Goal: Task Accomplishment & Management: Manage account settings

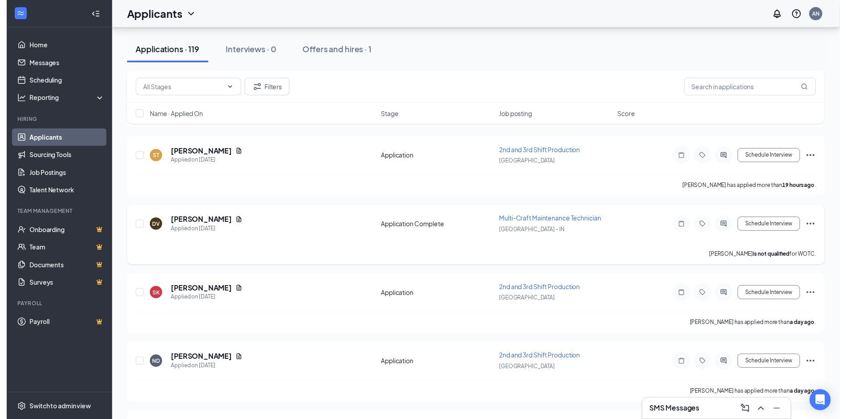
scroll to position [268, 0]
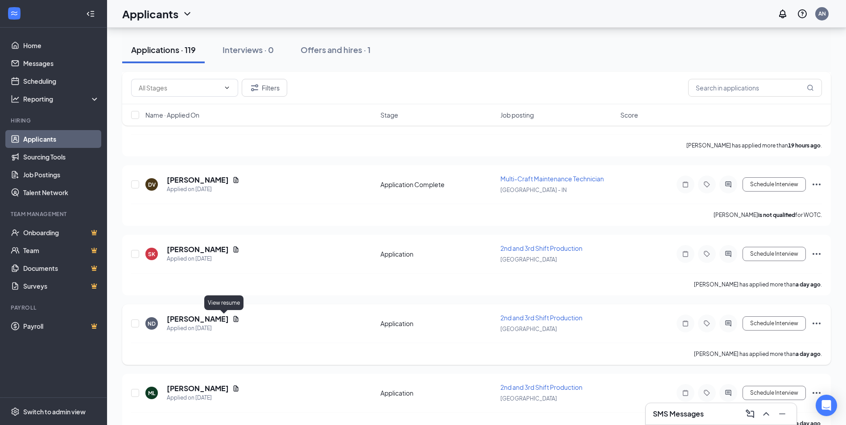
click at [232, 317] on icon "Document" at bounding box center [235, 319] width 7 height 7
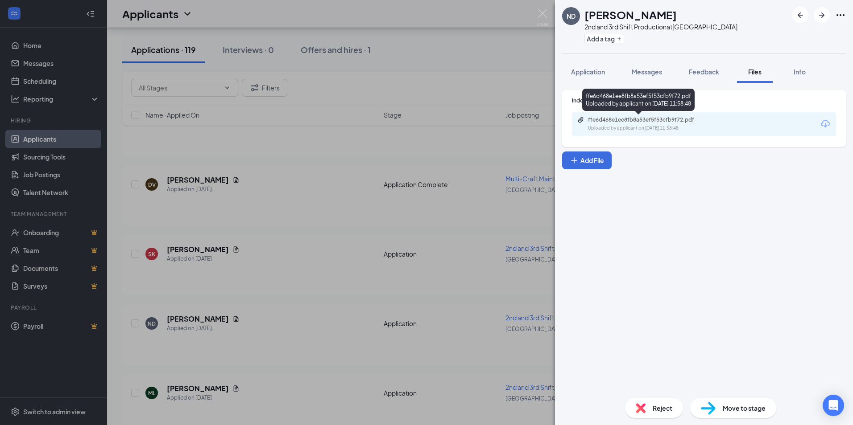
click at [652, 118] on div "ffe6d468e1ee8fb8a53ef5f53cfb9f72.pdf" at bounding box center [650, 119] width 125 height 7
click at [309, 260] on div "ND [PERSON_NAME] 2nd and 3rd Shift Production at [GEOGRAPHIC_DATA] Add a tag Ap…" at bounding box center [426, 212] width 853 height 425
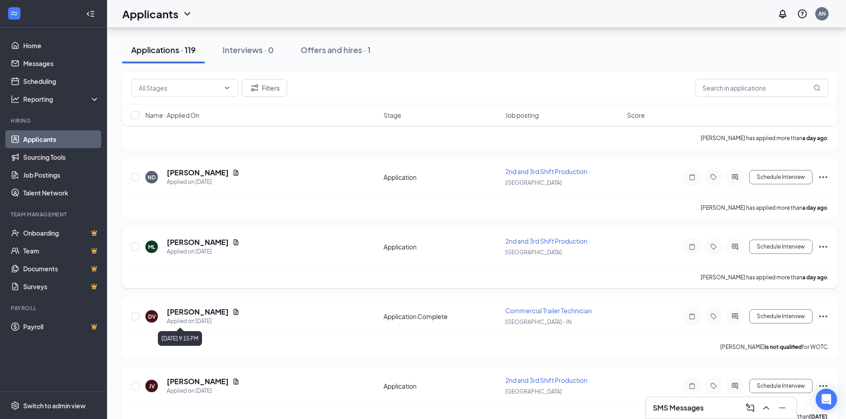
scroll to position [491, 0]
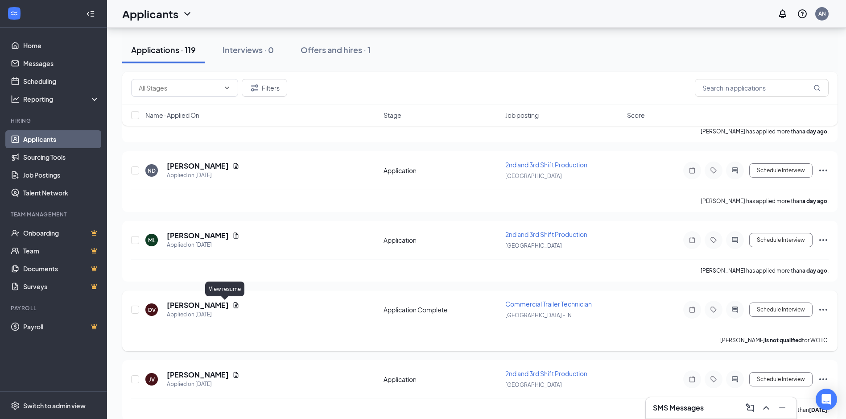
click at [232, 306] on icon "Document" at bounding box center [235, 304] width 7 height 7
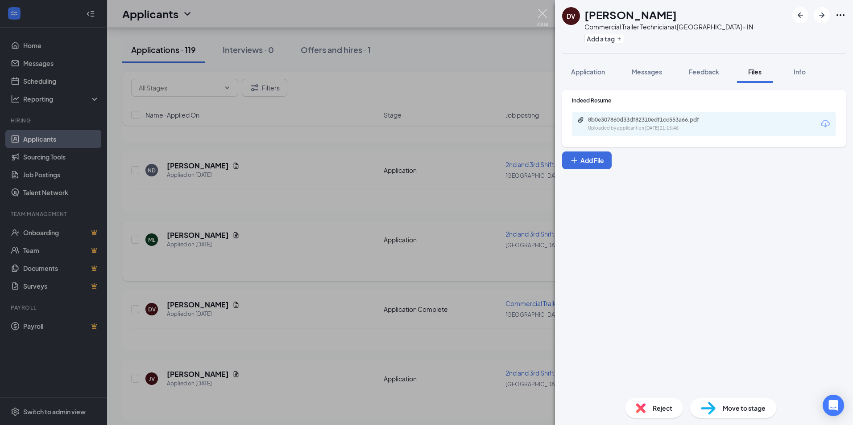
drag, startPoint x: 545, startPoint y: 16, endPoint x: 322, endPoint y: 272, distance: 339.1
click at [545, 16] on img at bounding box center [542, 17] width 11 height 17
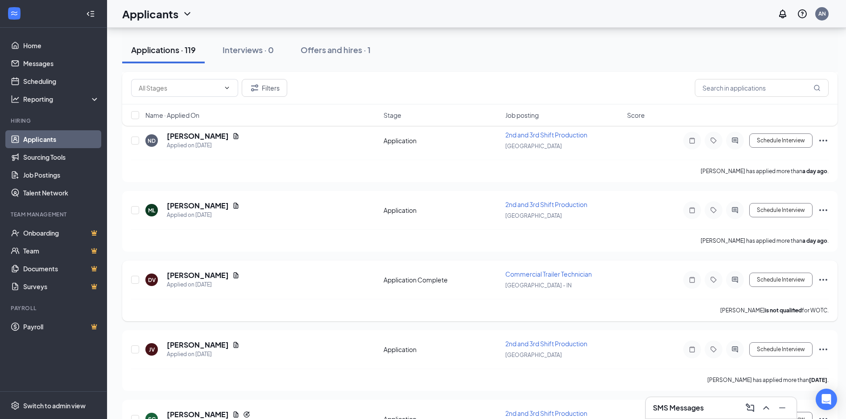
scroll to position [624, 0]
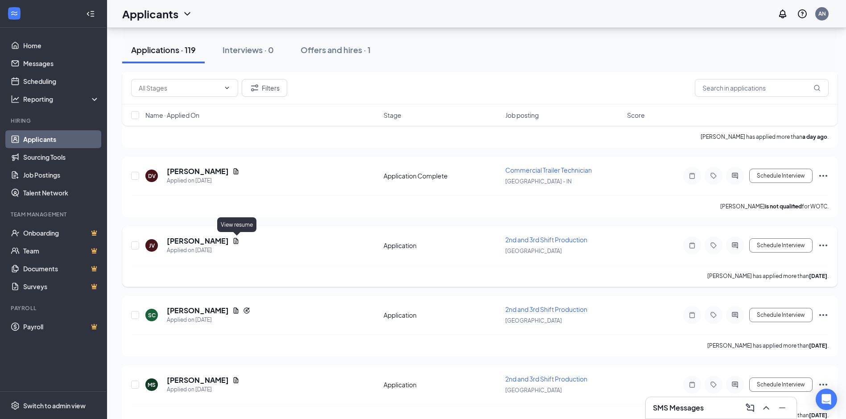
click at [237, 243] on icon "Document" at bounding box center [236, 241] width 5 height 6
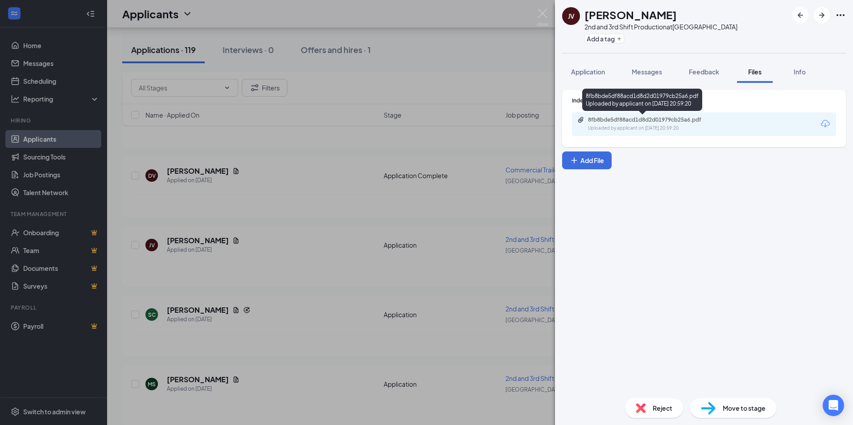
click at [597, 118] on div "8fb8bde5df88acd1d8d2d01979cb25a6.pdf" at bounding box center [650, 119] width 125 height 7
click at [648, 407] on div "Reject" at bounding box center [654, 409] width 58 height 20
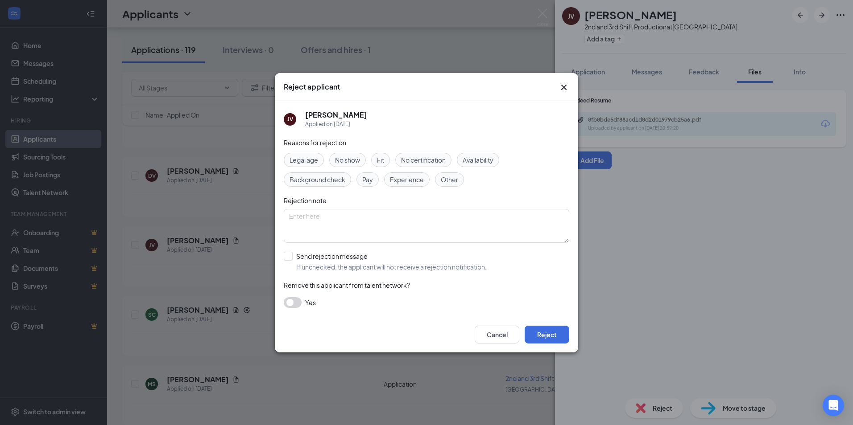
click at [399, 180] on span "Experience" at bounding box center [407, 180] width 34 height 10
click at [340, 260] on input "Send rejection message If unchecked, the applicant will not receive a rejection…" at bounding box center [385, 262] width 203 height 20
checkbox input "true"
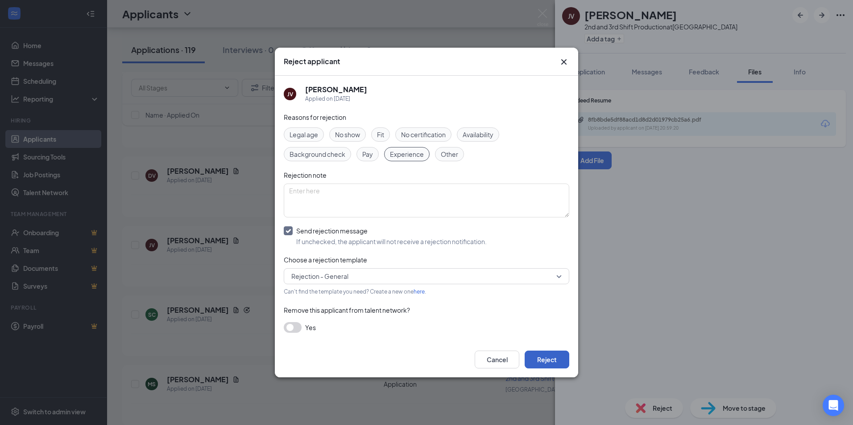
click at [546, 361] on button "Reject" at bounding box center [546, 360] width 45 height 18
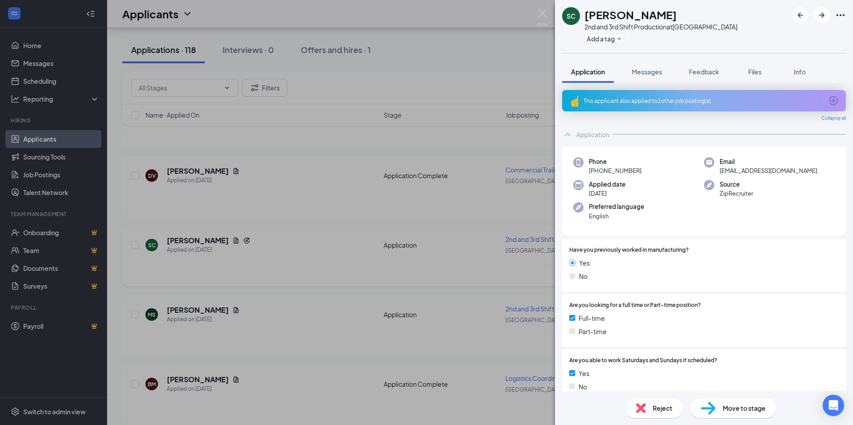
click at [546, 8] on div "SC [PERSON_NAME] 2nd and 3rd Shift Production at [GEOGRAPHIC_DATA] Add a tag Ap…" at bounding box center [426, 212] width 853 height 425
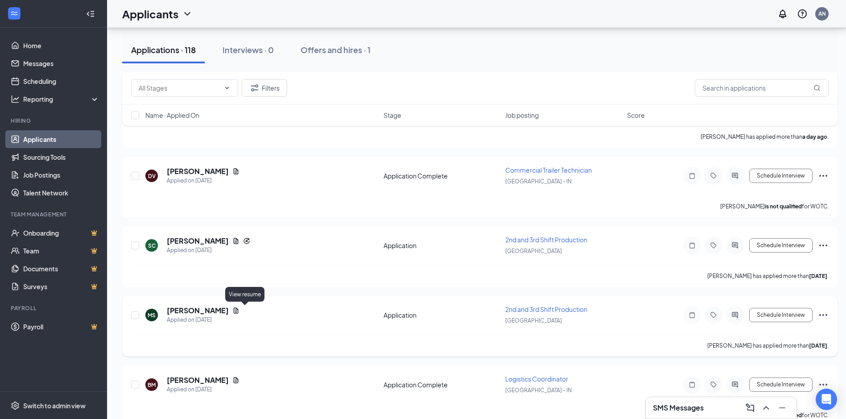
click at [239, 311] on icon "Document" at bounding box center [236, 310] width 5 height 6
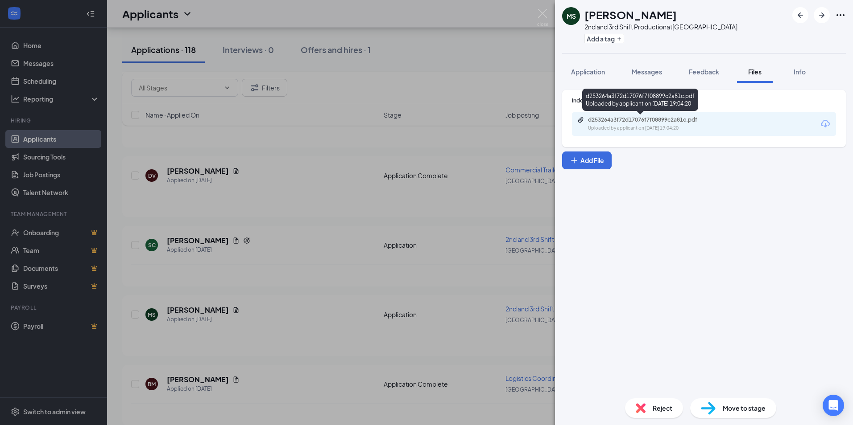
click at [611, 120] on div "d253264a3f72d17076f7f08899c2a81c.pdf" at bounding box center [650, 119] width 125 height 7
click at [637, 406] on img at bounding box center [640, 409] width 10 height 10
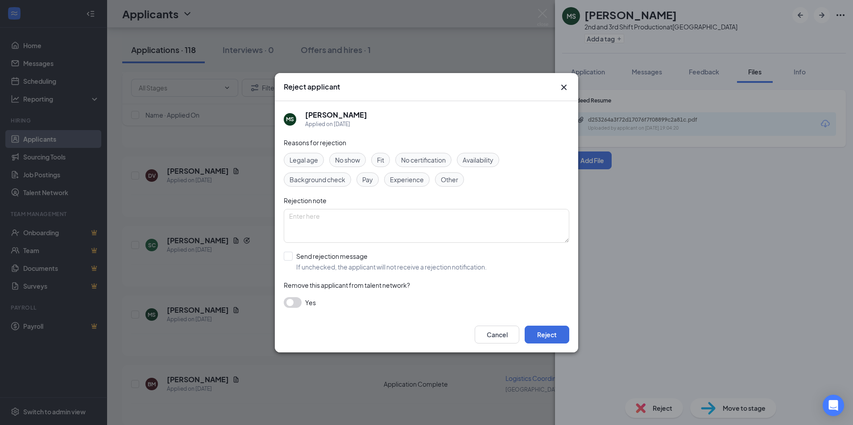
click at [407, 180] on span "Experience" at bounding box center [407, 180] width 34 height 10
click at [302, 254] on input "Send rejection message If unchecked, the applicant will not receive a rejection…" at bounding box center [385, 262] width 203 height 20
checkbox input "true"
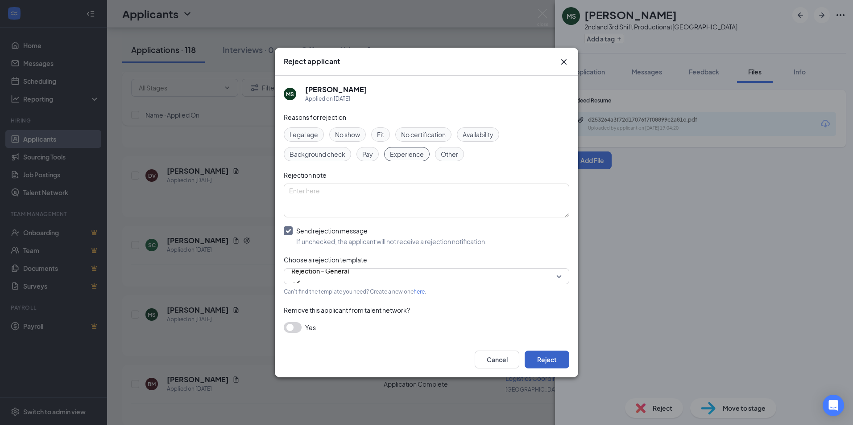
click at [560, 354] on button "Reject" at bounding box center [546, 360] width 45 height 18
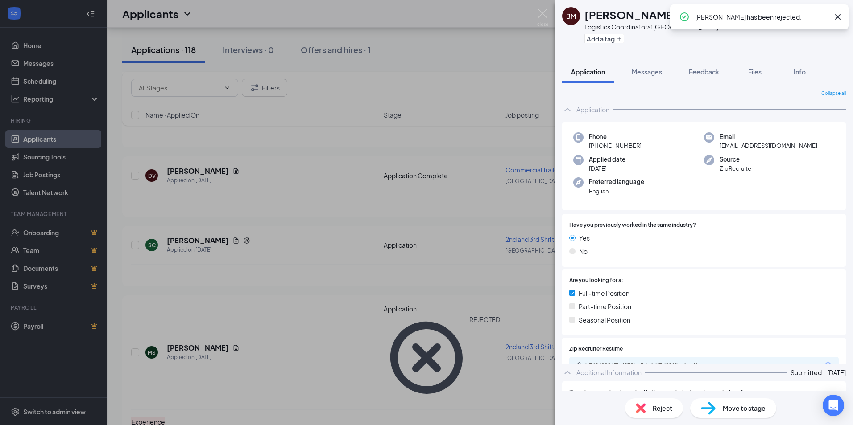
click at [244, 285] on div "BM [PERSON_NAME] Logistics Coordinator at [GEOGRAPHIC_DATA] - IN Add a tag Appl…" at bounding box center [426, 212] width 853 height 425
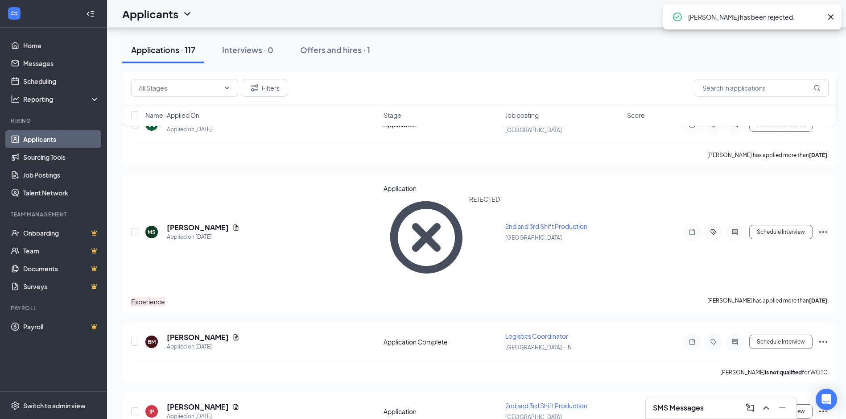
scroll to position [758, 0]
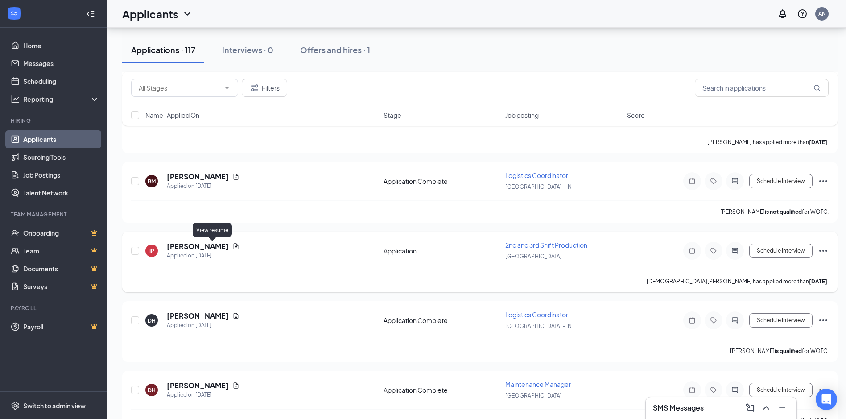
click at [232, 245] on icon "Document" at bounding box center [235, 246] width 7 height 7
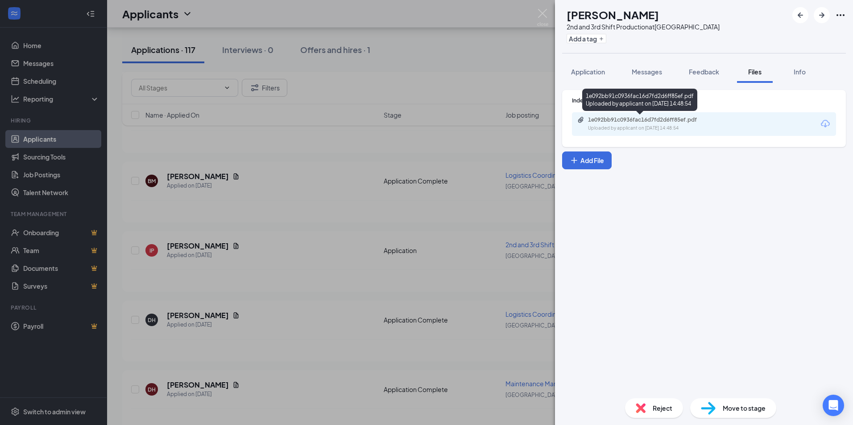
click at [618, 123] on div "1e092bb91c0936fac16d7fd2d6ff85ef.pdf" at bounding box center [650, 119] width 125 height 7
click at [387, 322] on div "IP [PERSON_NAME] 2nd and 3rd Shift Production at [GEOGRAPHIC_DATA] Add a tag Ap…" at bounding box center [426, 212] width 853 height 425
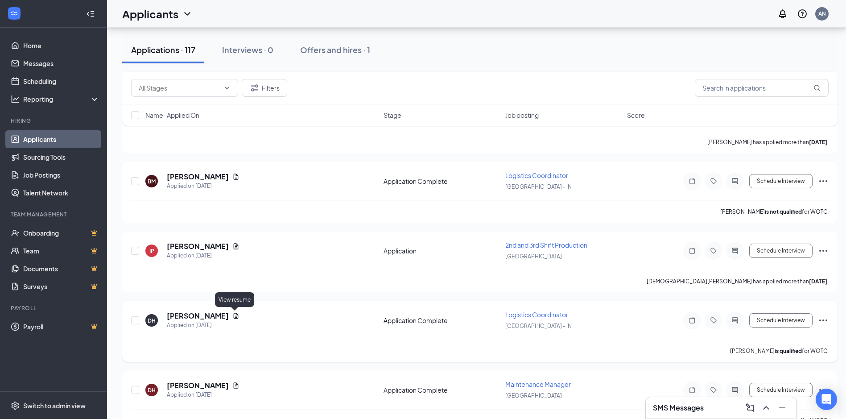
click at [236, 315] on icon "Document" at bounding box center [236, 316] width 5 height 6
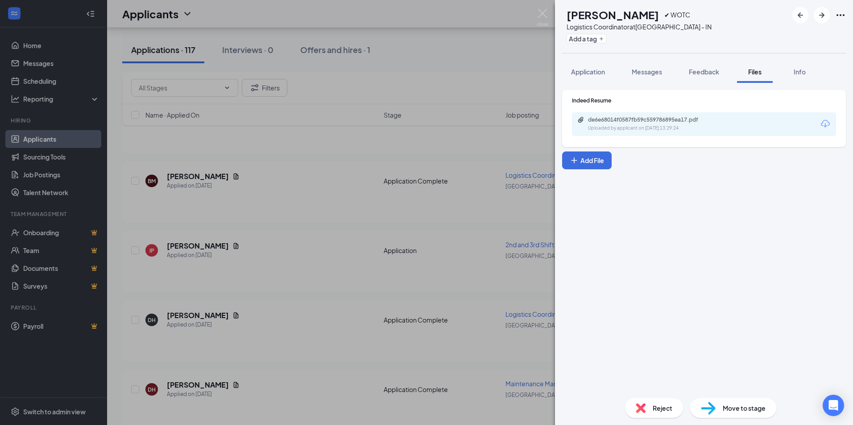
click at [324, 200] on div "DH [PERSON_NAME] ✔ WOTC Logistics Coordinator at [GEOGRAPHIC_DATA] - IN Add a t…" at bounding box center [426, 212] width 853 height 425
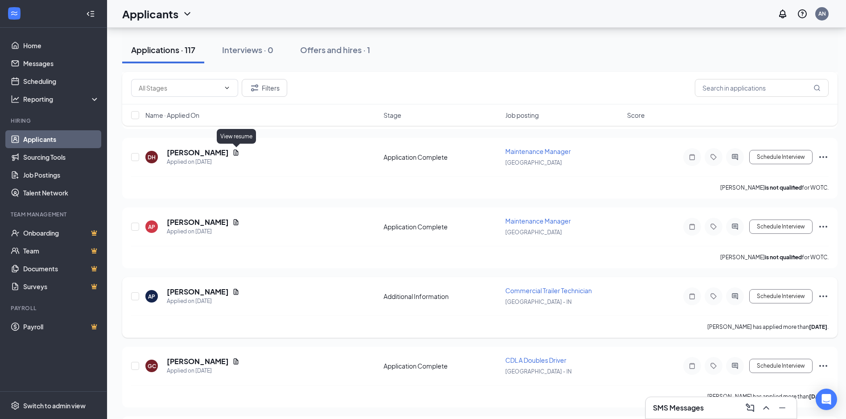
scroll to position [1026, 0]
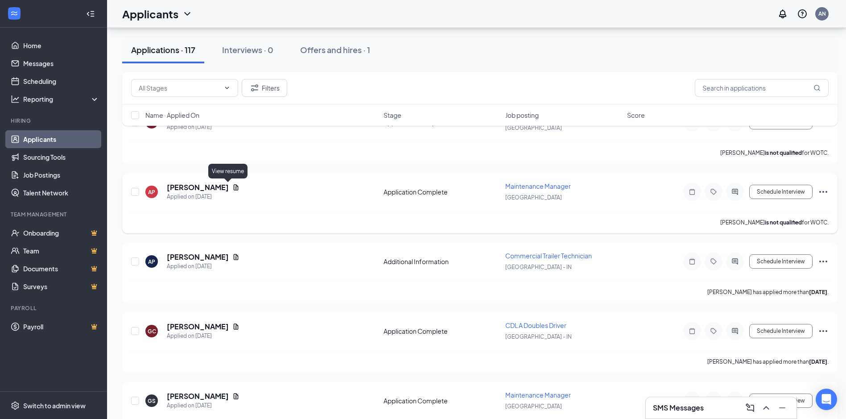
click at [232, 189] on icon "Document" at bounding box center [235, 187] width 7 height 7
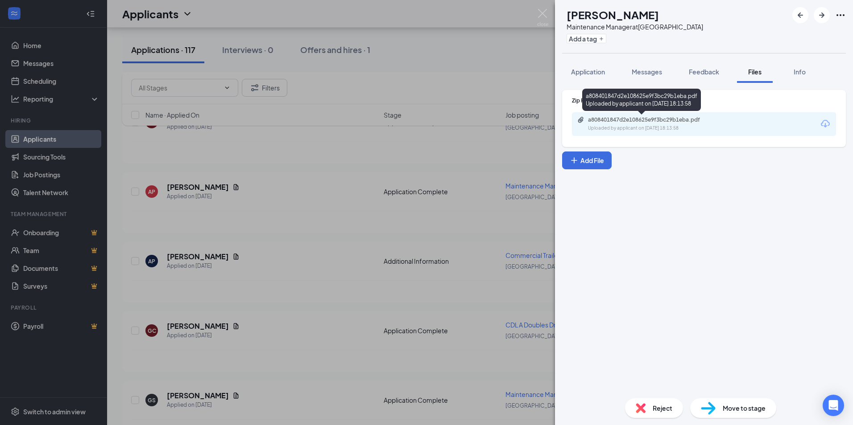
click at [623, 124] on div "a808401847d2e108625e9f3bc29b1eba.pdf Uploaded by applicant on [DATE] 18:13:58" at bounding box center [649, 124] width 144 height 16
click at [656, 410] on span "Reject" at bounding box center [662, 409] width 20 height 10
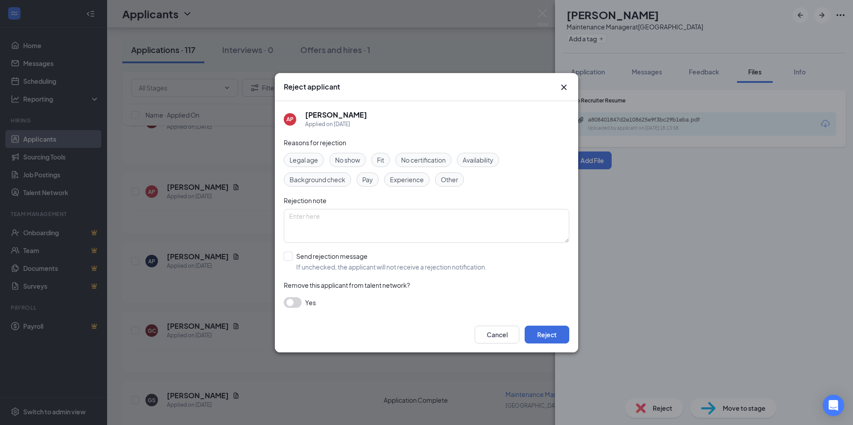
click at [403, 186] on div "Experience" at bounding box center [406, 180] width 45 height 14
click at [338, 268] on input "Send rejection message If unchecked, the applicant will not receive a rejection…" at bounding box center [385, 262] width 203 height 20
checkbox input "true"
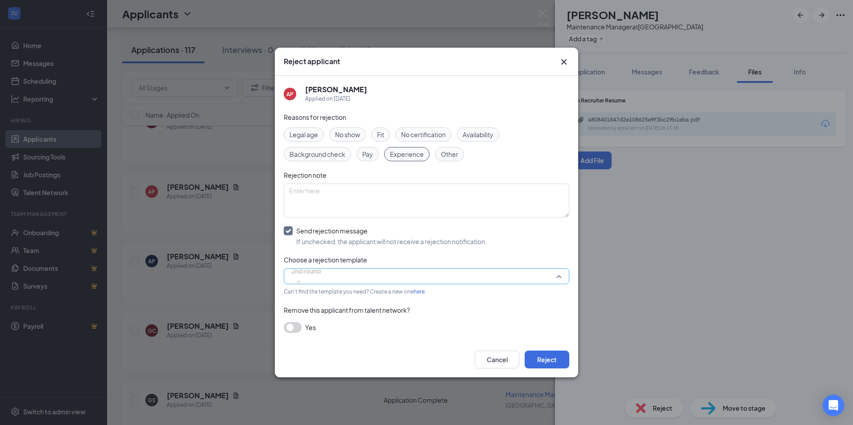
click at [321, 280] on span "2nd round" at bounding box center [305, 276] width 29 height 24
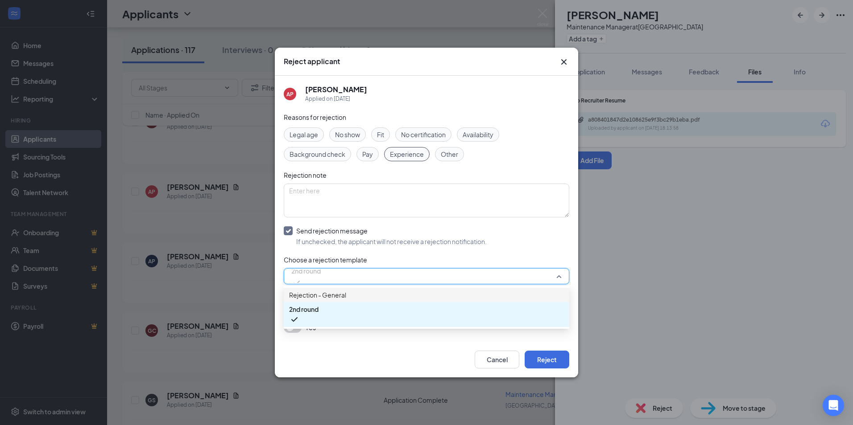
click at [417, 297] on span "Rejection - General" at bounding box center [426, 295] width 275 height 10
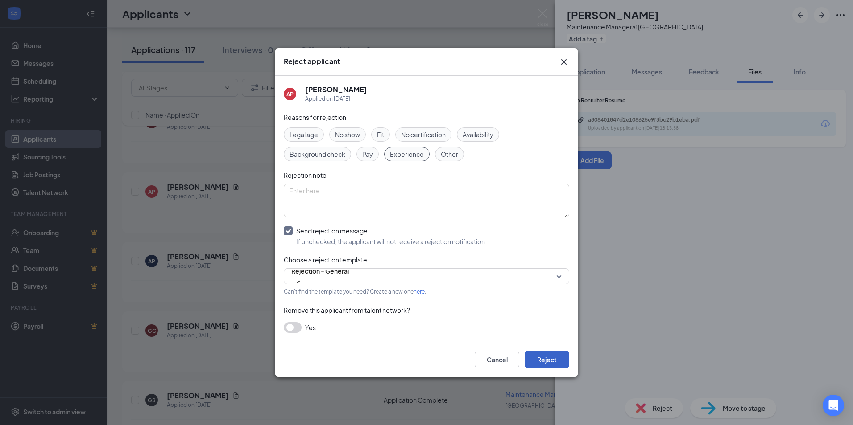
click at [551, 356] on button "Reject" at bounding box center [546, 360] width 45 height 18
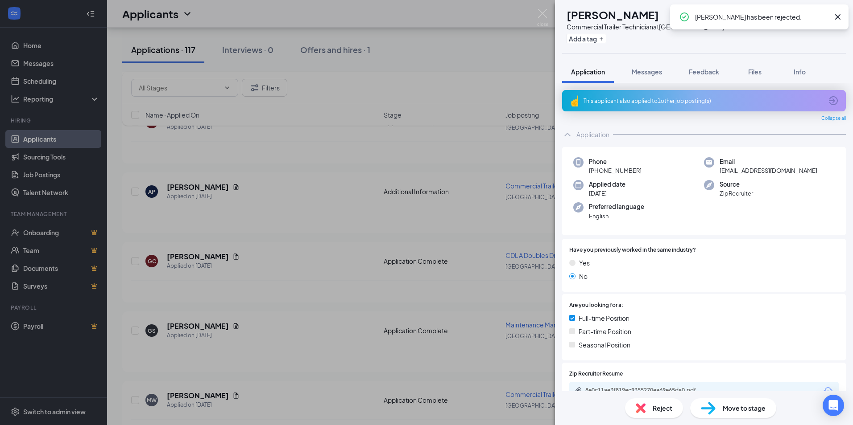
click at [308, 293] on div "AP [PERSON_NAME] Commercial Trailer Technician at [GEOGRAPHIC_DATA] - IN Add a …" at bounding box center [426, 212] width 853 height 425
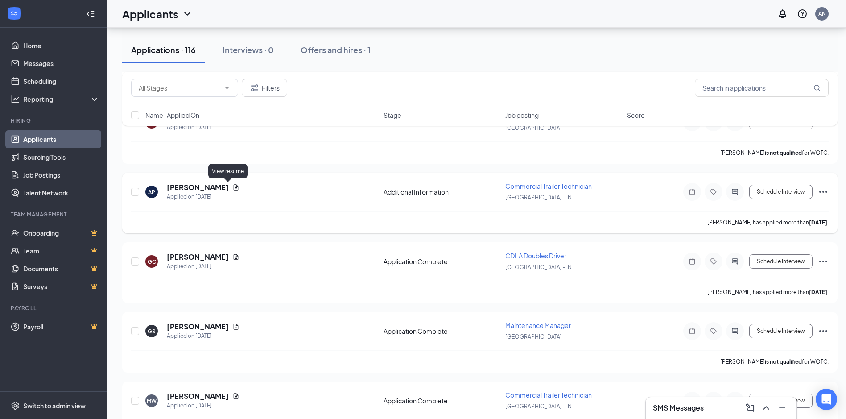
click at [218, 188] on h5 "[PERSON_NAME]" at bounding box center [198, 187] width 62 height 10
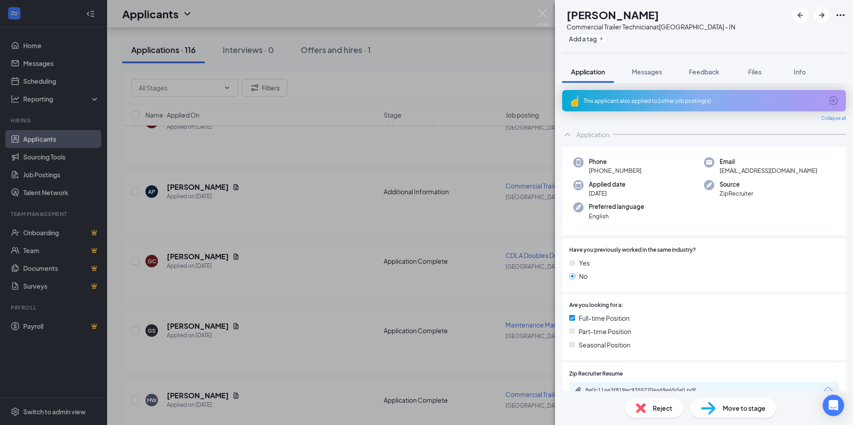
click at [644, 404] on img at bounding box center [640, 409] width 10 height 10
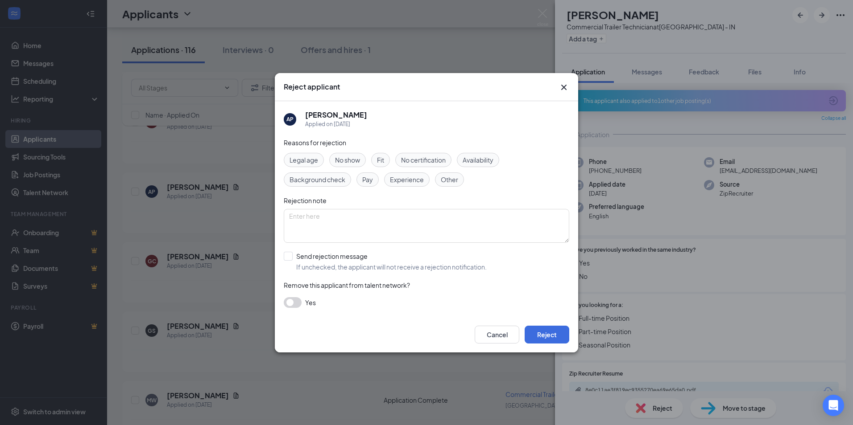
click at [406, 181] on span "Experience" at bounding box center [407, 180] width 34 height 10
click at [351, 263] on input "Send rejection message If unchecked, the applicant will not receive a rejection…" at bounding box center [385, 262] width 203 height 20
checkbox input "true"
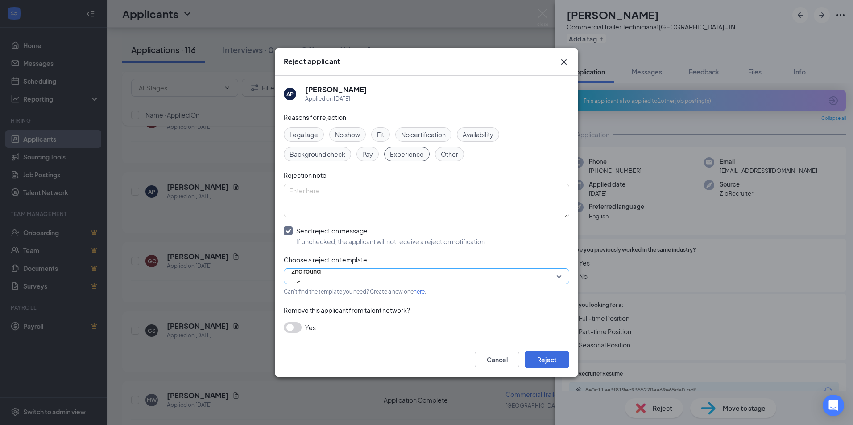
click at [321, 272] on span "2nd round" at bounding box center [305, 276] width 29 height 24
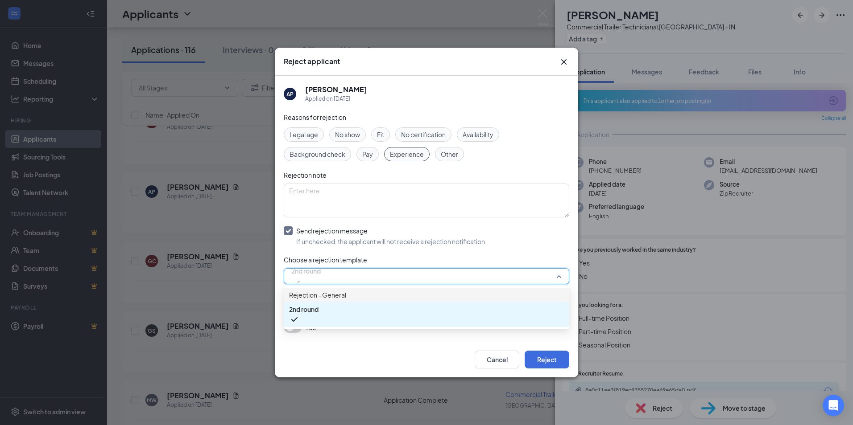
click at [354, 300] on span "Rejection - General" at bounding box center [426, 295] width 275 height 10
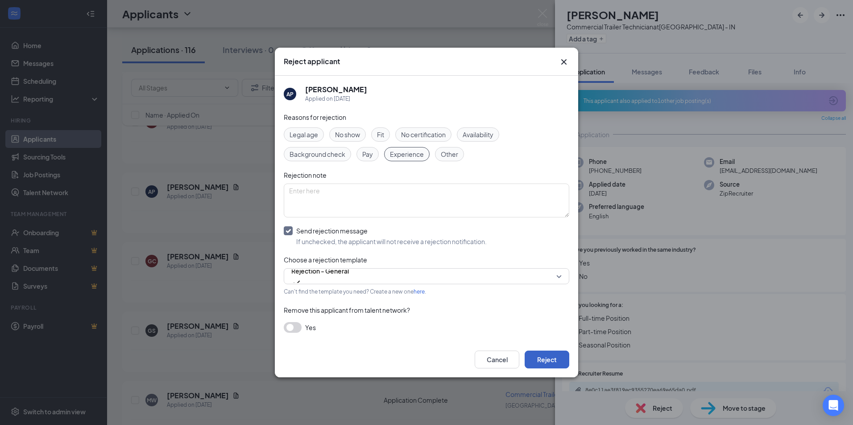
click at [548, 359] on button "Reject" at bounding box center [546, 360] width 45 height 18
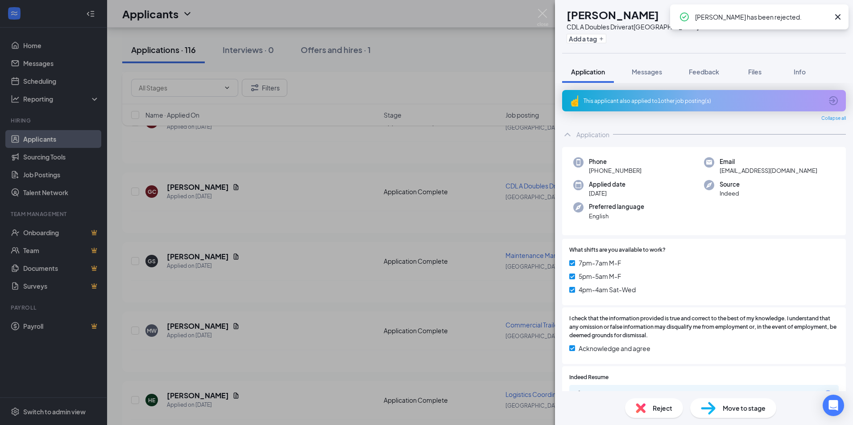
click at [297, 236] on div "[PERSON_NAME] CDL A Doubles Driver at [GEOGRAPHIC_DATA] - IN Add a tag Applicat…" at bounding box center [426, 212] width 853 height 425
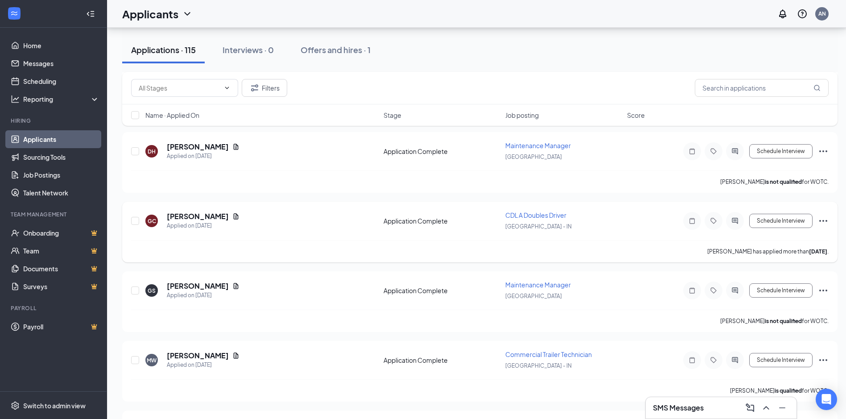
scroll to position [981, 0]
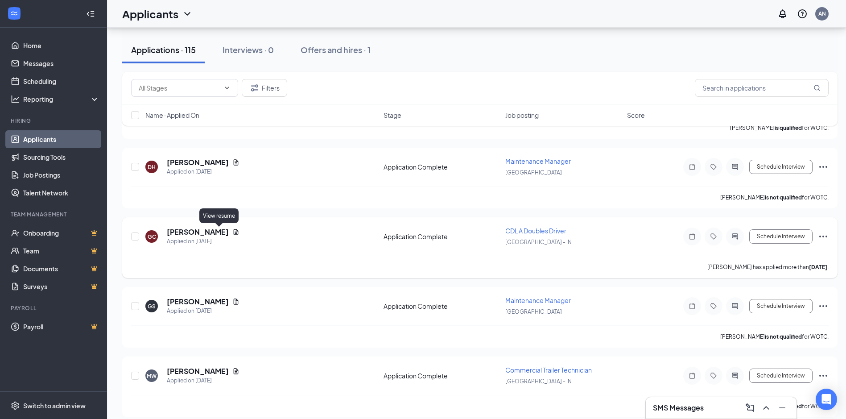
click at [232, 232] on icon "Document" at bounding box center [235, 231] width 7 height 7
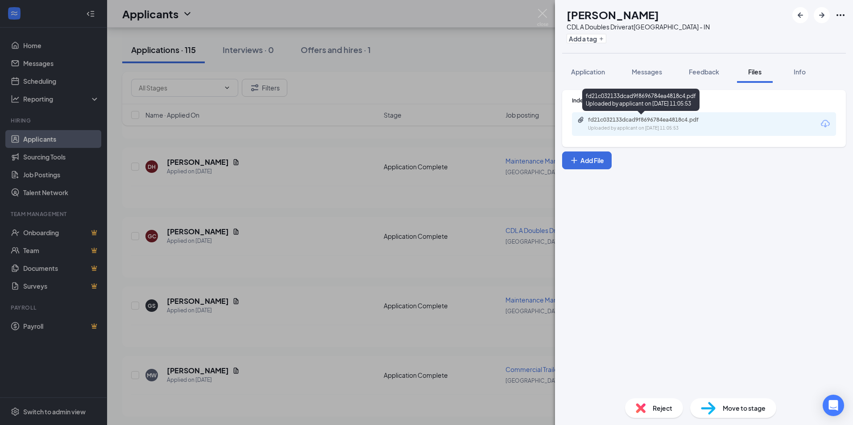
click at [617, 120] on div "fd21c032133dcad9f8696784ea4818c4.pdf" at bounding box center [650, 119] width 125 height 7
click at [303, 291] on div "[PERSON_NAME] CDL A Doubles Driver at [GEOGRAPHIC_DATA] - IN Add a tag Applicat…" at bounding box center [426, 212] width 853 height 425
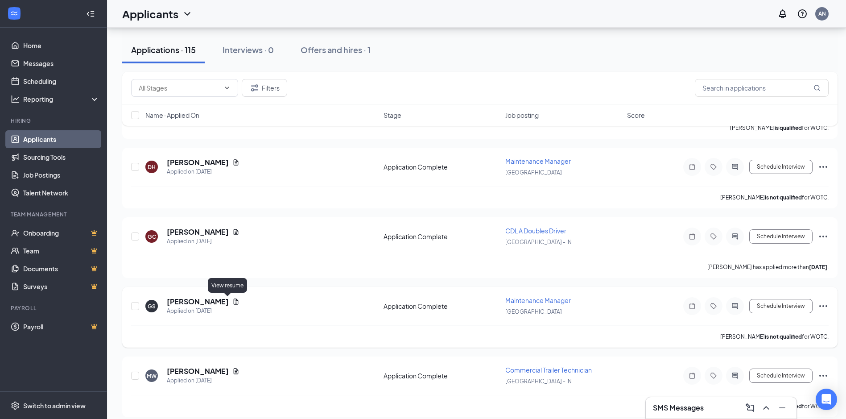
click at [234, 301] on icon "Document" at bounding box center [236, 301] width 5 height 6
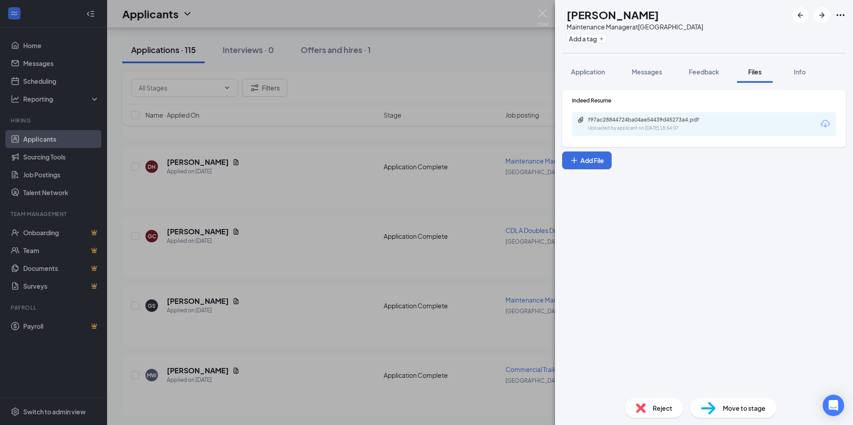
click at [617, 115] on div "f97ac28844724ba04ae54439d45273a4.pdf Uploaded by applicant on [DATE] 18:54:07" at bounding box center [704, 124] width 264 height 24
click at [620, 123] on div "f97ac28844724ba04ae54439d45273a4.pdf" at bounding box center [650, 119] width 125 height 7
click at [257, 342] on div "GS [PERSON_NAME] Maintenance Manager at [GEOGRAPHIC_DATA] Add a tag Application…" at bounding box center [426, 212] width 853 height 425
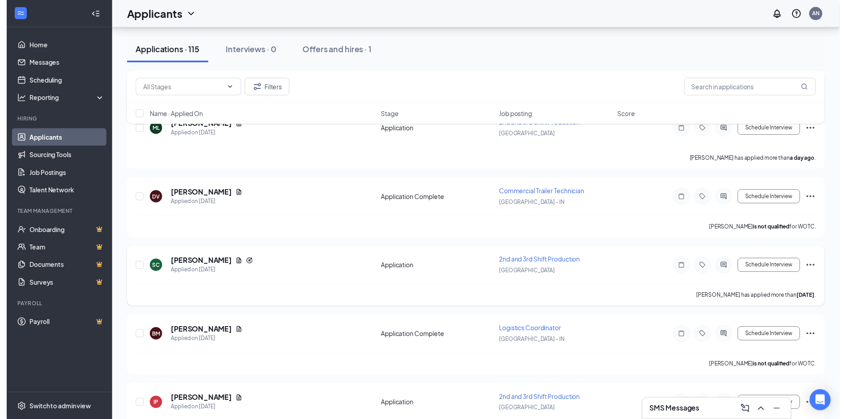
scroll to position [580, 0]
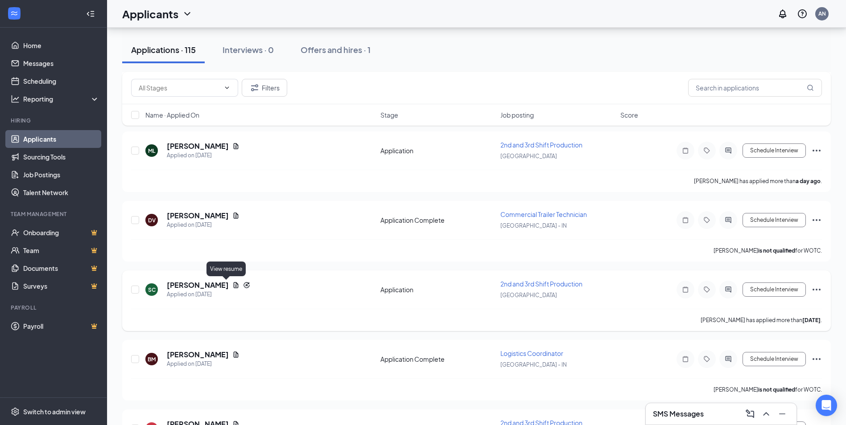
click at [232, 286] on icon "Document" at bounding box center [235, 285] width 7 height 7
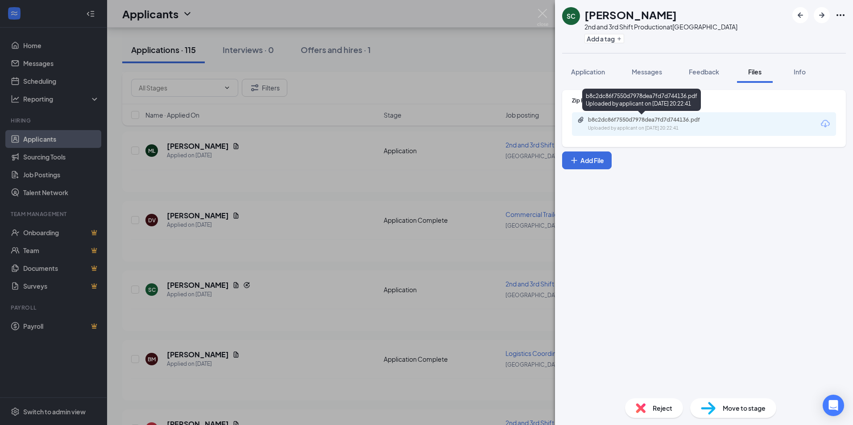
click at [599, 115] on div "b8c2dc86f7550d7978dea7fd7d744136.pdf Uploaded by applicant on [DATE] 20:22:41" at bounding box center [704, 124] width 264 height 24
click at [600, 120] on div "b8c2dc86f7550d7978dea7fd7d744136.pdf" at bounding box center [650, 119] width 125 height 7
click at [239, 190] on div "SC [PERSON_NAME] 2nd and 3rd Shift Production at [GEOGRAPHIC_DATA] Add a tag Ap…" at bounding box center [426, 212] width 853 height 425
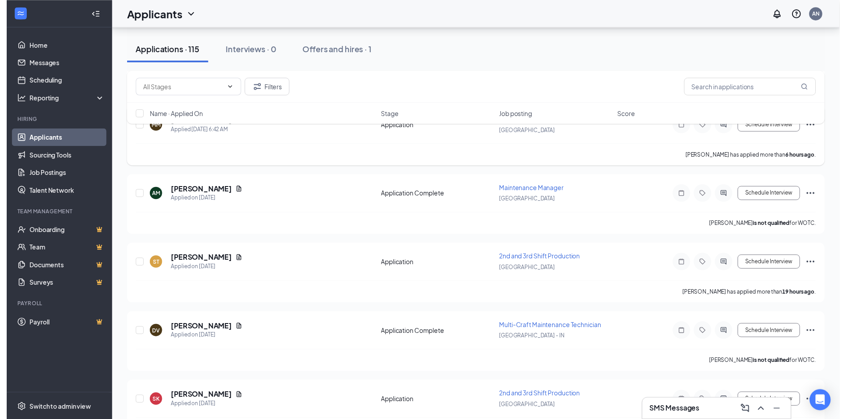
scroll to position [223, 0]
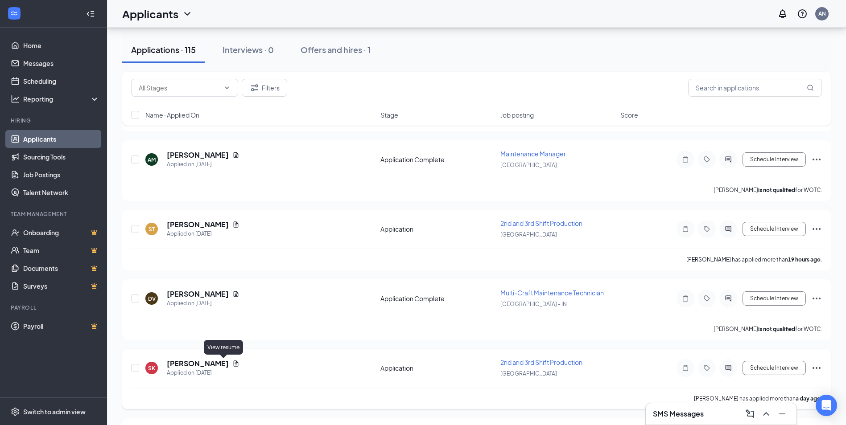
click at [232, 364] on icon "Document" at bounding box center [235, 363] width 7 height 7
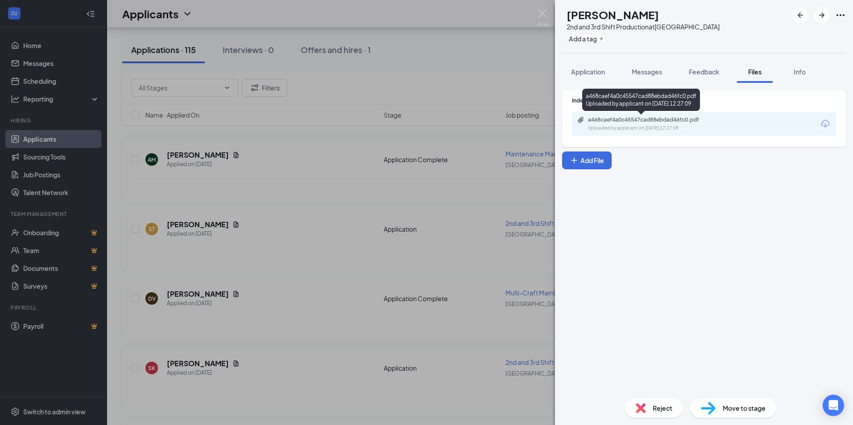
click at [630, 126] on div "Uploaded by applicant on [DATE] 12:27:09" at bounding box center [655, 128] width 134 height 7
click at [651, 410] on div "Reject" at bounding box center [654, 409] width 58 height 20
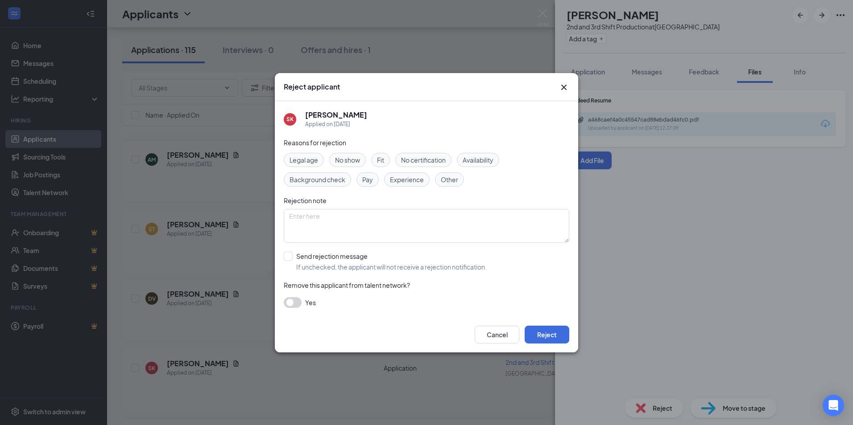
click at [395, 181] on span "Experience" at bounding box center [407, 180] width 34 height 10
click at [354, 258] on input "Send rejection message If unchecked, the applicant will not receive a rejection…" at bounding box center [385, 262] width 203 height 20
checkbox input "true"
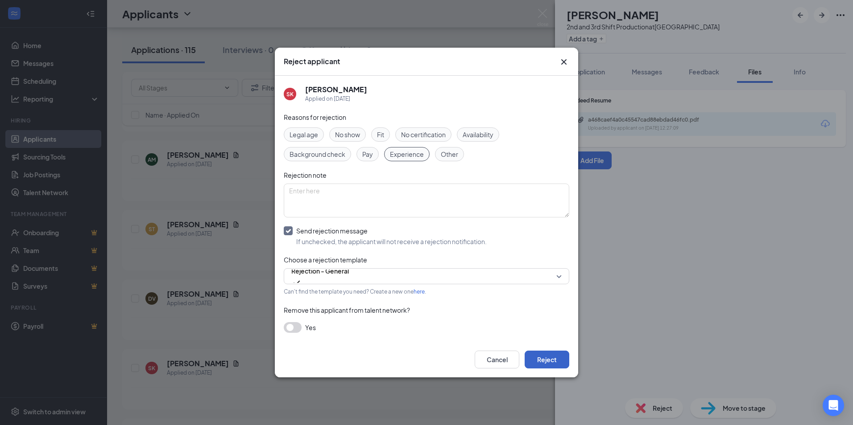
click at [546, 362] on button "Reject" at bounding box center [546, 360] width 45 height 18
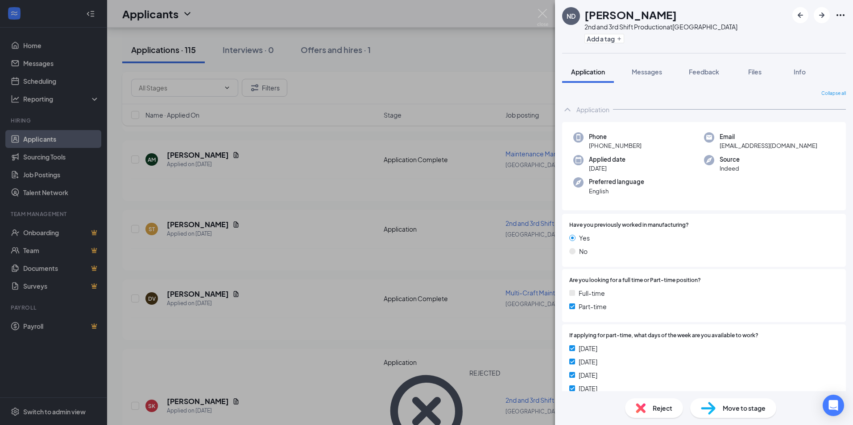
click at [307, 282] on div "ND [PERSON_NAME] 2nd and 3rd Shift Production at [GEOGRAPHIC_DATA] Add a tag Ap…" at bounding box center [426, 212] width 853 height 425
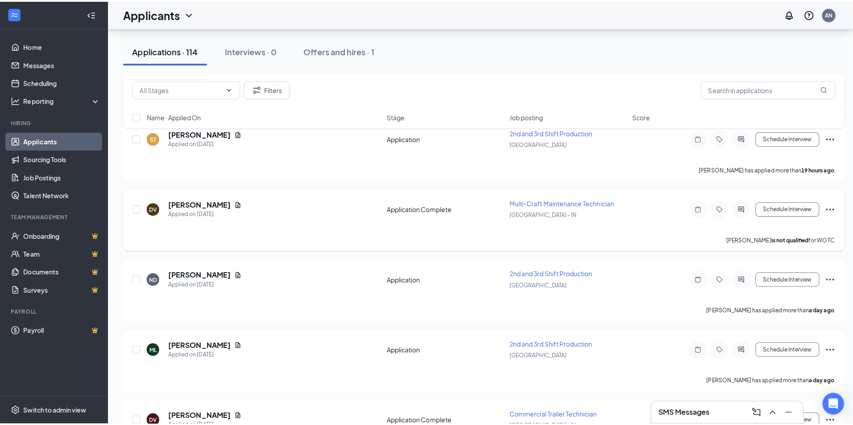
scroll to position [312, 0]
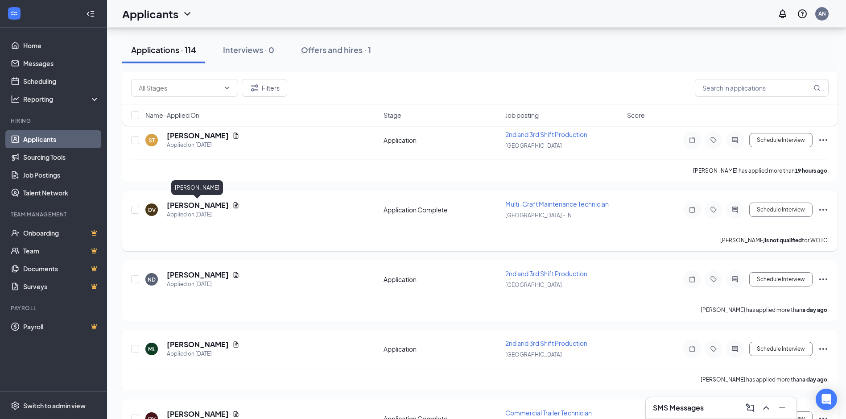
click at [196, 205] on h5 "[PERSON_NAME]" at bounding box center [198, 205] width 62 height 10
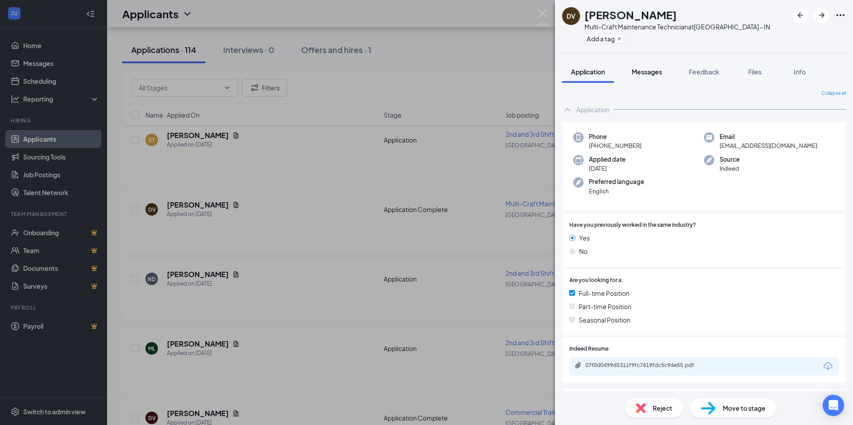
click at [664, 70] on button "Messages" at bounding box center [647, 72] width 48 height 22
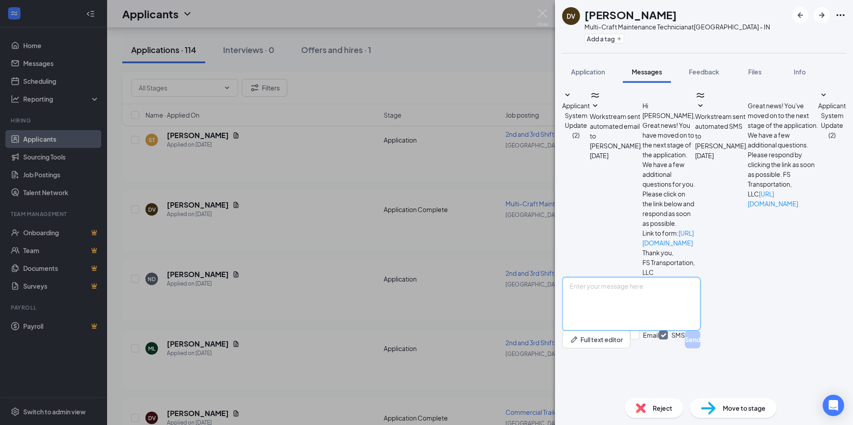
click at [628, 331] on textarea at bounding box center [631, 304] width 138 height 54
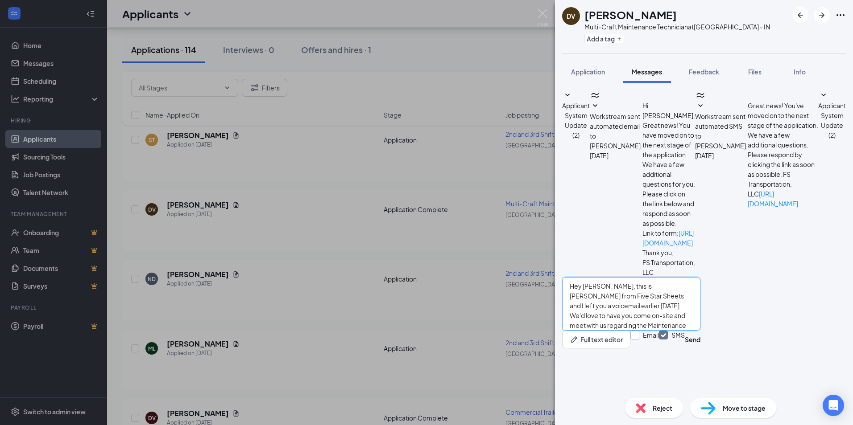
type textarea "Hey [PERSON_NAME], this is [PERSON_NAME] from Five Star Sheets and I left you a…"
click at [659, 349] on input "Email" at bounding box center [644, 340] width 29 height 18
checkbox input "false"
drag, startPoint x: 729, startPoint y: 320, endPoint x: 788, endPoint y: 318, distance: 59.3
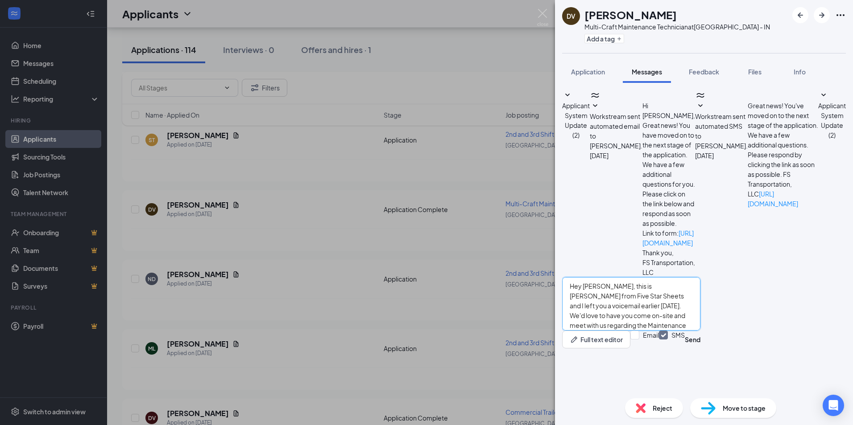
click at [700, 318] on textarea "Hey [PERSON_NAME], this is [PERSON_NAME] from Five Star Sheets and I left you a…" at bounding box center [631, 304] width 138 height 54
drag, startPoint x: 730, startPoint y: 319, endPoint x: 734, endPoint y: 318, distance: 4.5
type textarea "Hey [PERSON_NAME], this is [PERSON_NAME] from Five Star Sheets and I sent you a…"
click at [700, 349] on button "Send" at bounding box center [693, 340] width 16 height 18
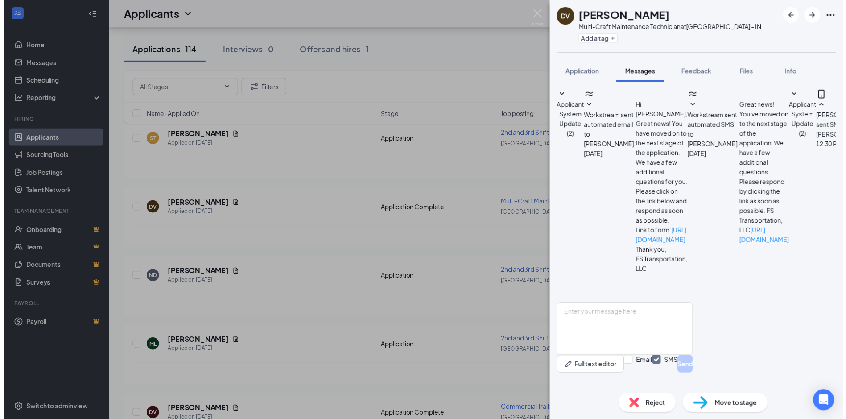
scroll to position [22, 0]
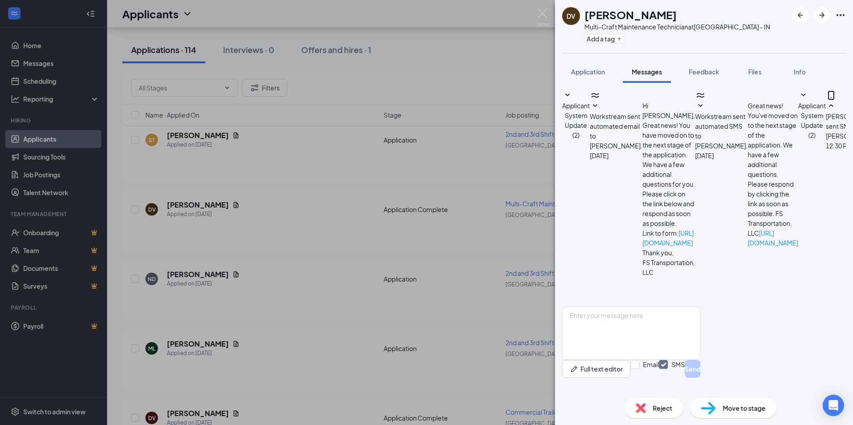
drag, startPoint x: 536, startPoint y: 16, endPoint x: 545, endPoint y: 17, distance: 9.0
click at [538, 16] on div "DV [PERSON_NAME] Multi-Craft Maintenance Technician at [GEOGRAPHIC_DATA] - IN A…" at bounding box center [426, 212] width 853 height 425
drag, startPoint x: 542, startPoint y: 18, endPoint x: 540, endPoint y: 11, distance: 7.4
click at [540, 11] on img at bounding box center [542, 17] width 11 height 17
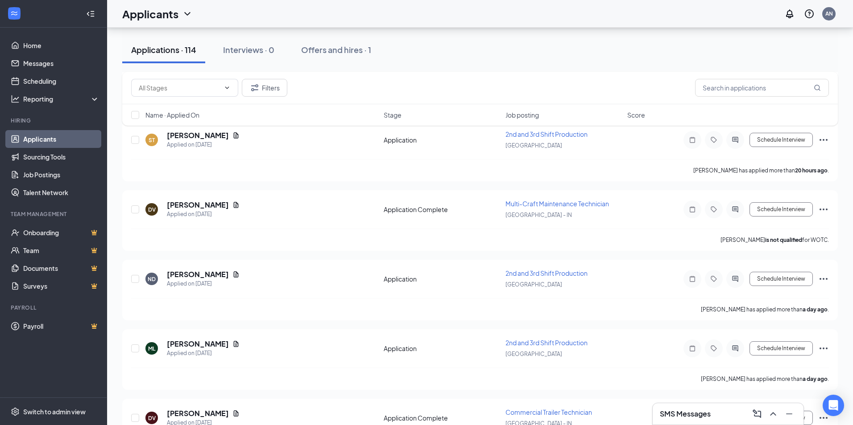
click at [540, 14] on div "Applicants AN" at bounding box center [480, 14] width 746 height 28
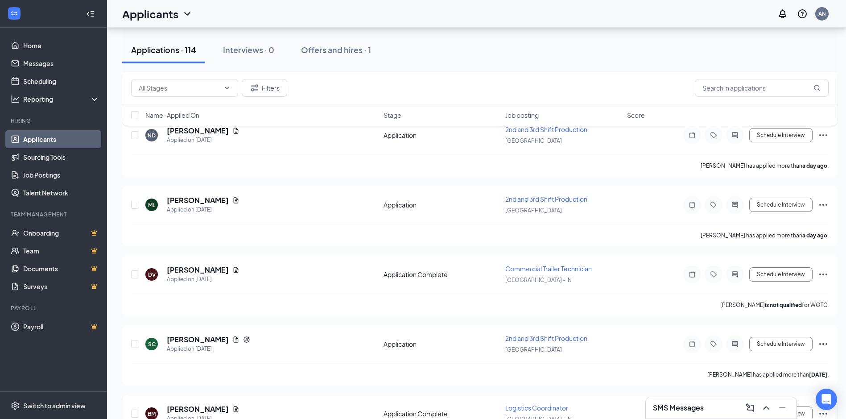
scroll to position [491, 0]
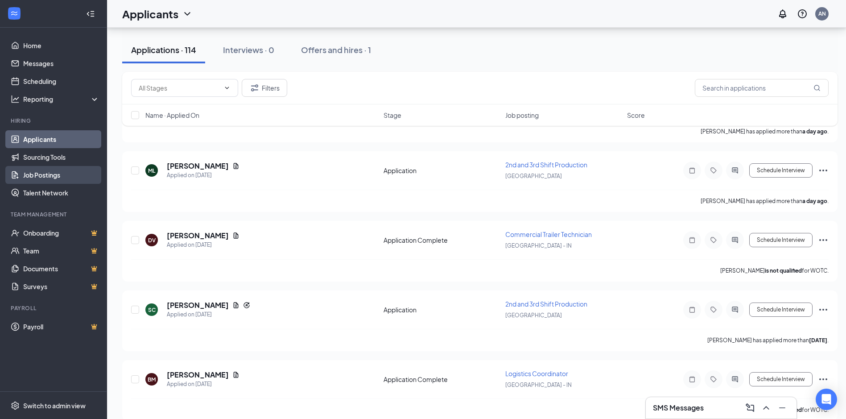
click at [51, 176] on link "Job Postings" at bounding box center [61, 175] width 76 height 18
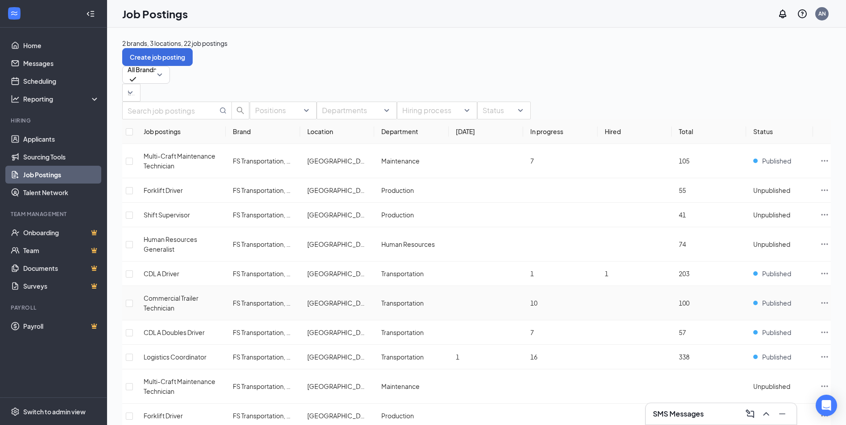
click at [820, 299] on icon "Ellipses" at bounding box center [824, 303] width 9 height 9
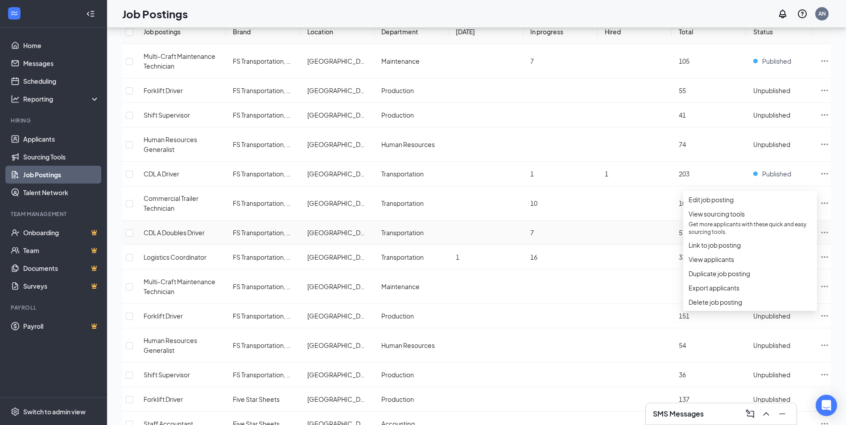
scroll to position [268, 0]
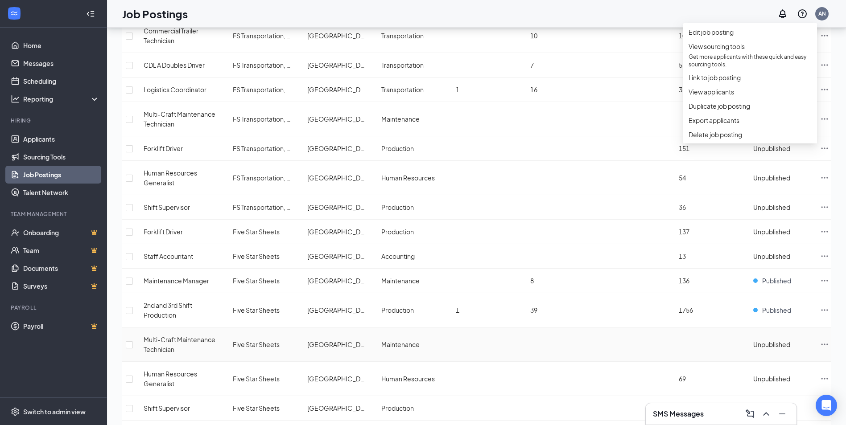
click at [536, 328] on td at bounding box center [560, 345] width 74 height 34
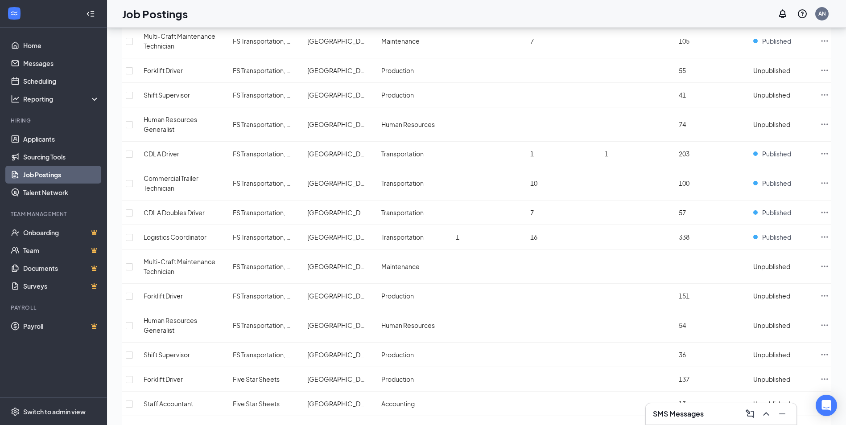
scroll to position [120, 0]
